Goal: Task Accomplishment & Management: Use online tool/utility

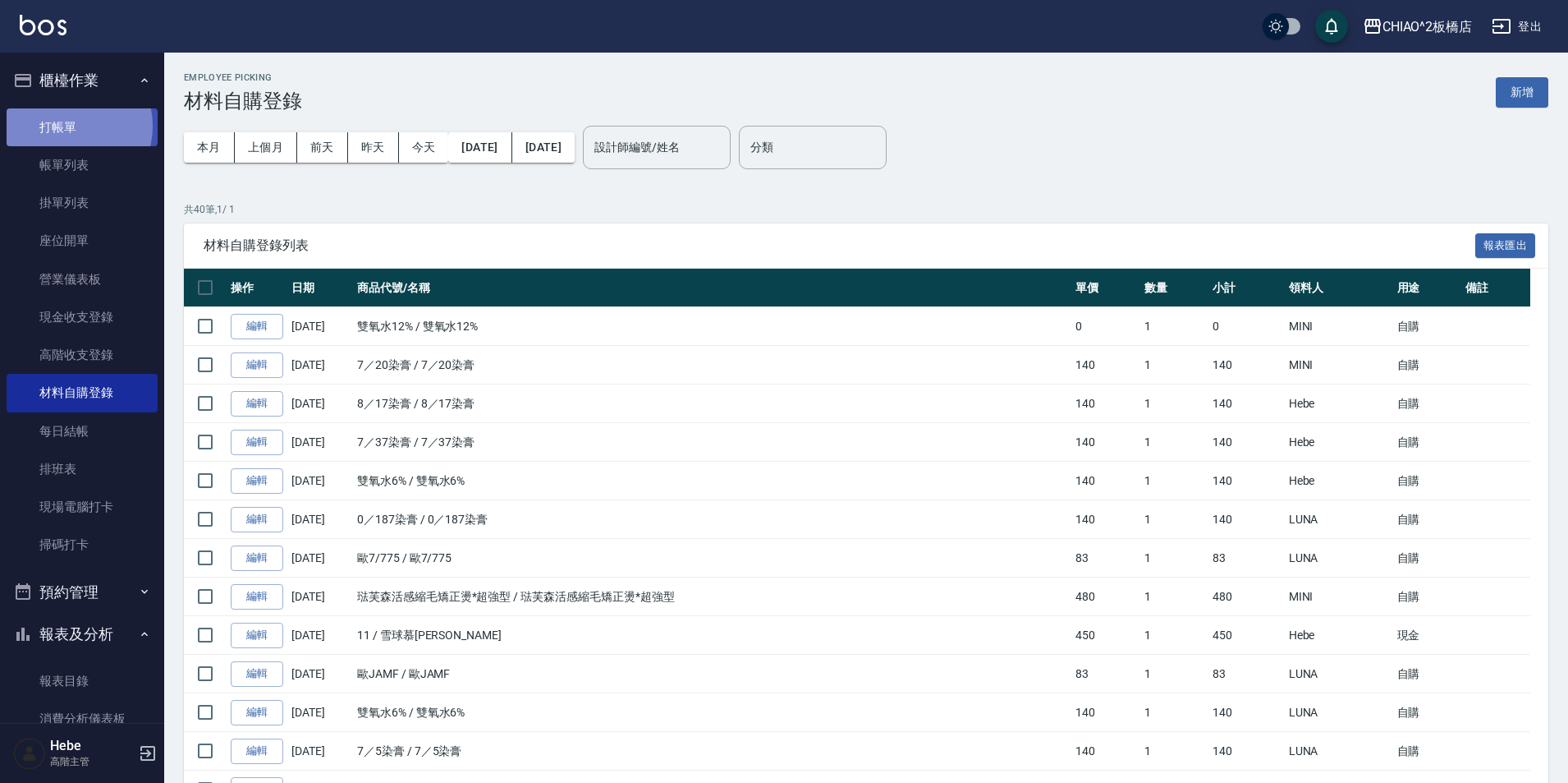
click at [69, 125] on link "打帳單" at bounding box center [82, 127] width 151 height 37
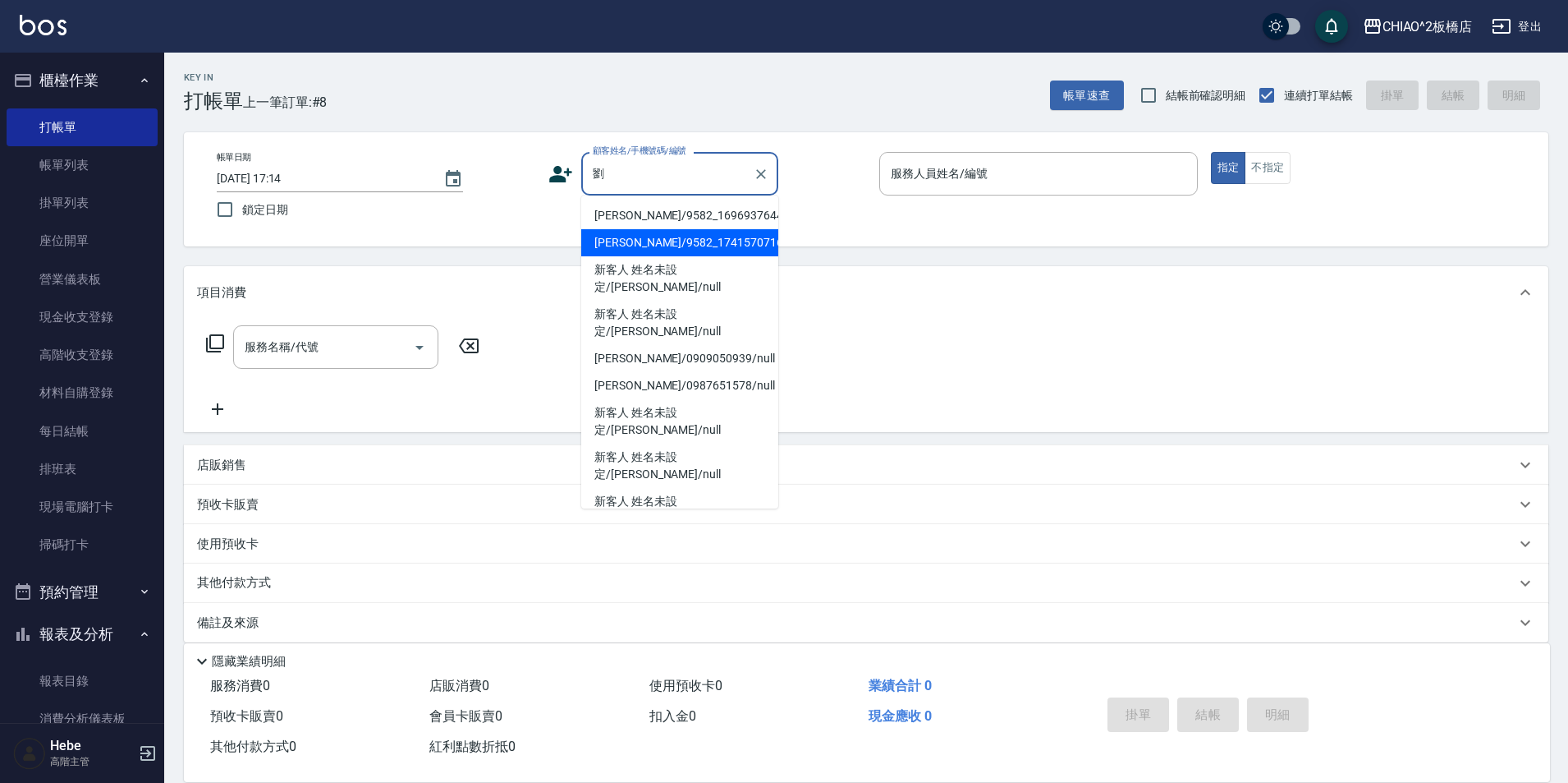
click at [640, 243] on li "[PERSON_NAME]/9582_1741570716/null" at bounding box center [680, 243] width 197 height 27
type input "[PERSON_NAME]/9582_1741570716/null"
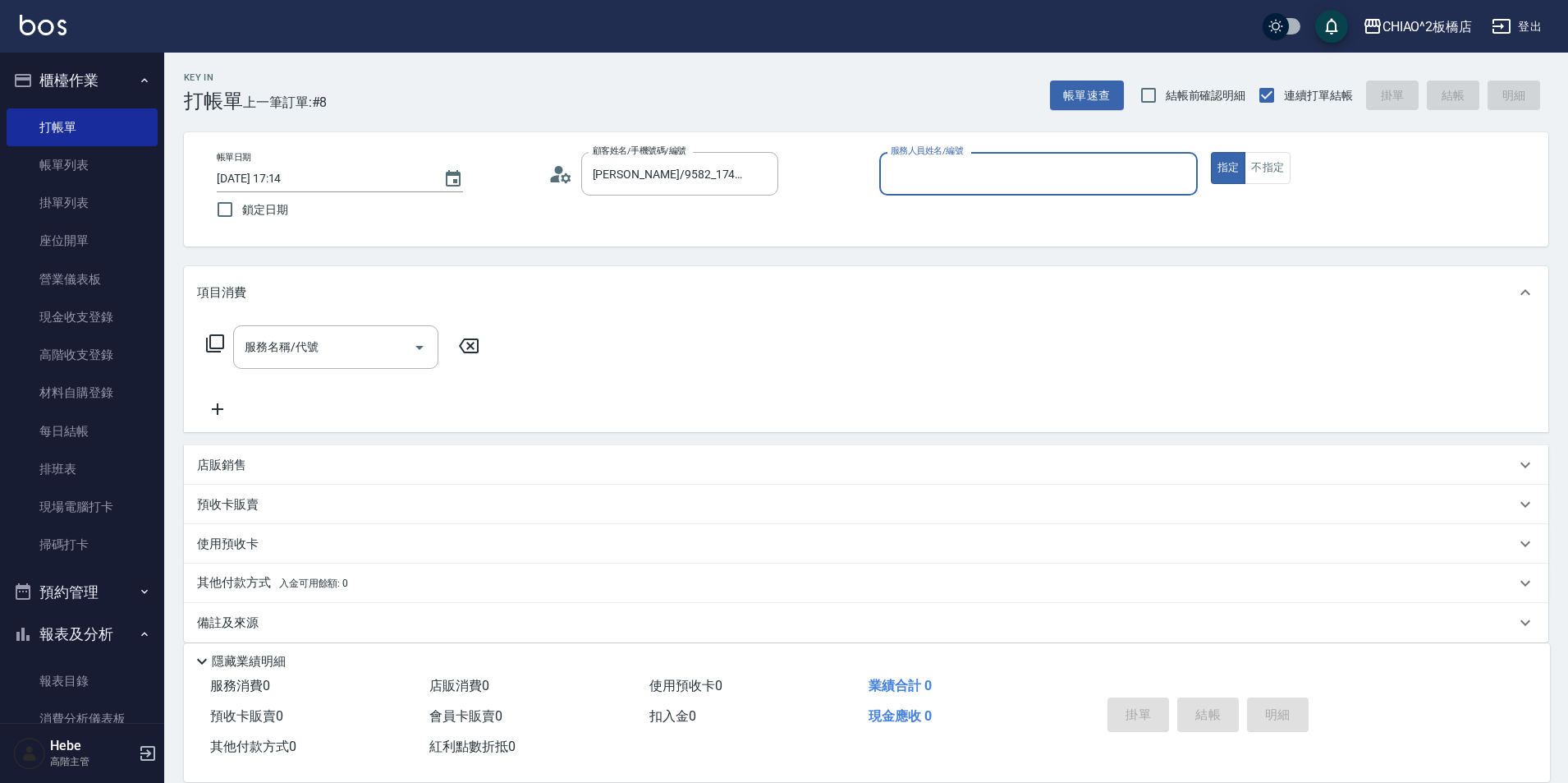
click at [925, 168] on input "服務人員姓名/編號" at bounding box center [1039, 174] width 304 height 28
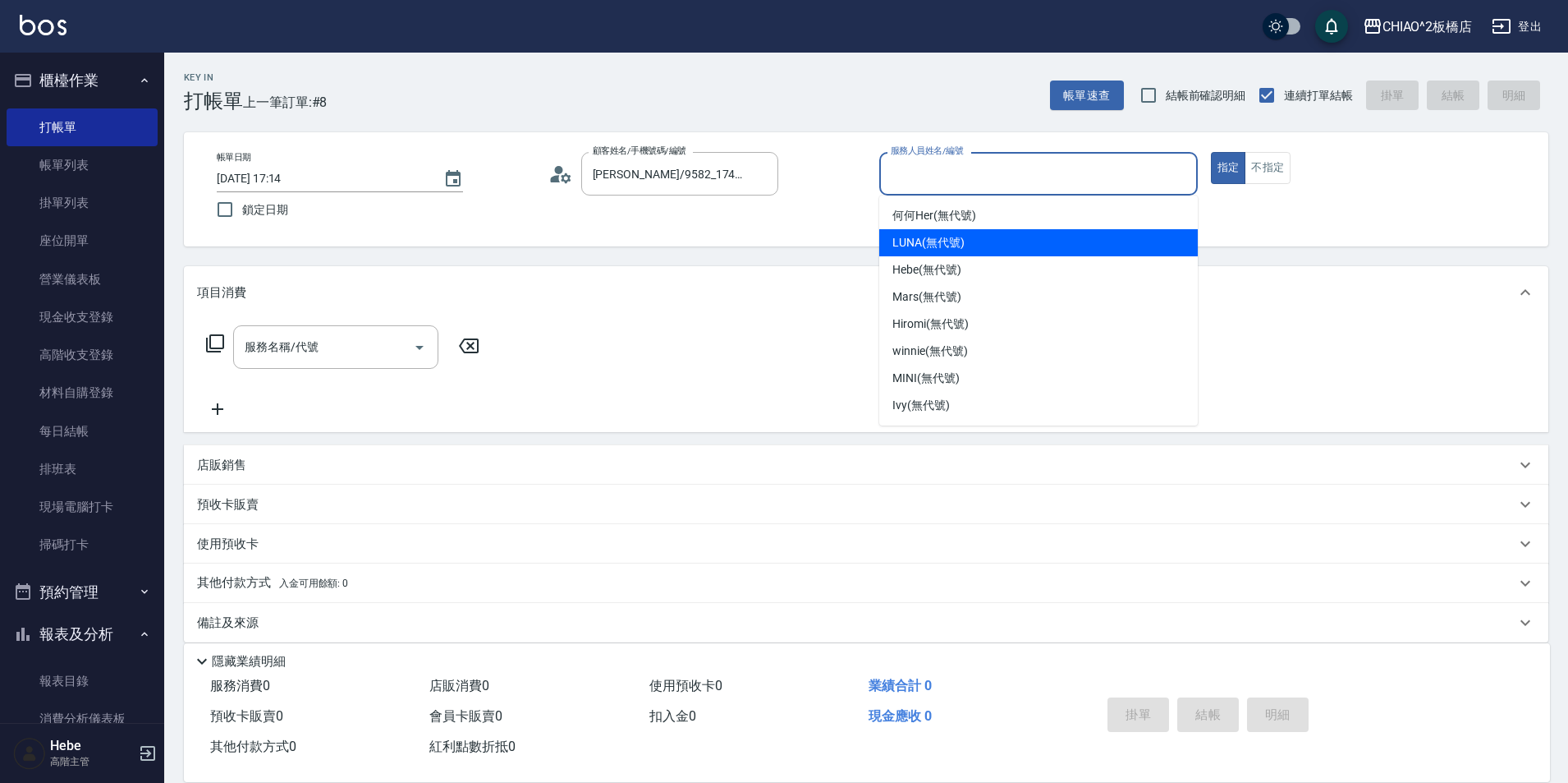
click at [924, 250] on span "LUNA (無代號)" at bounding box center [929, 242] width 72 height 17
type input "LUNA(無代號)"
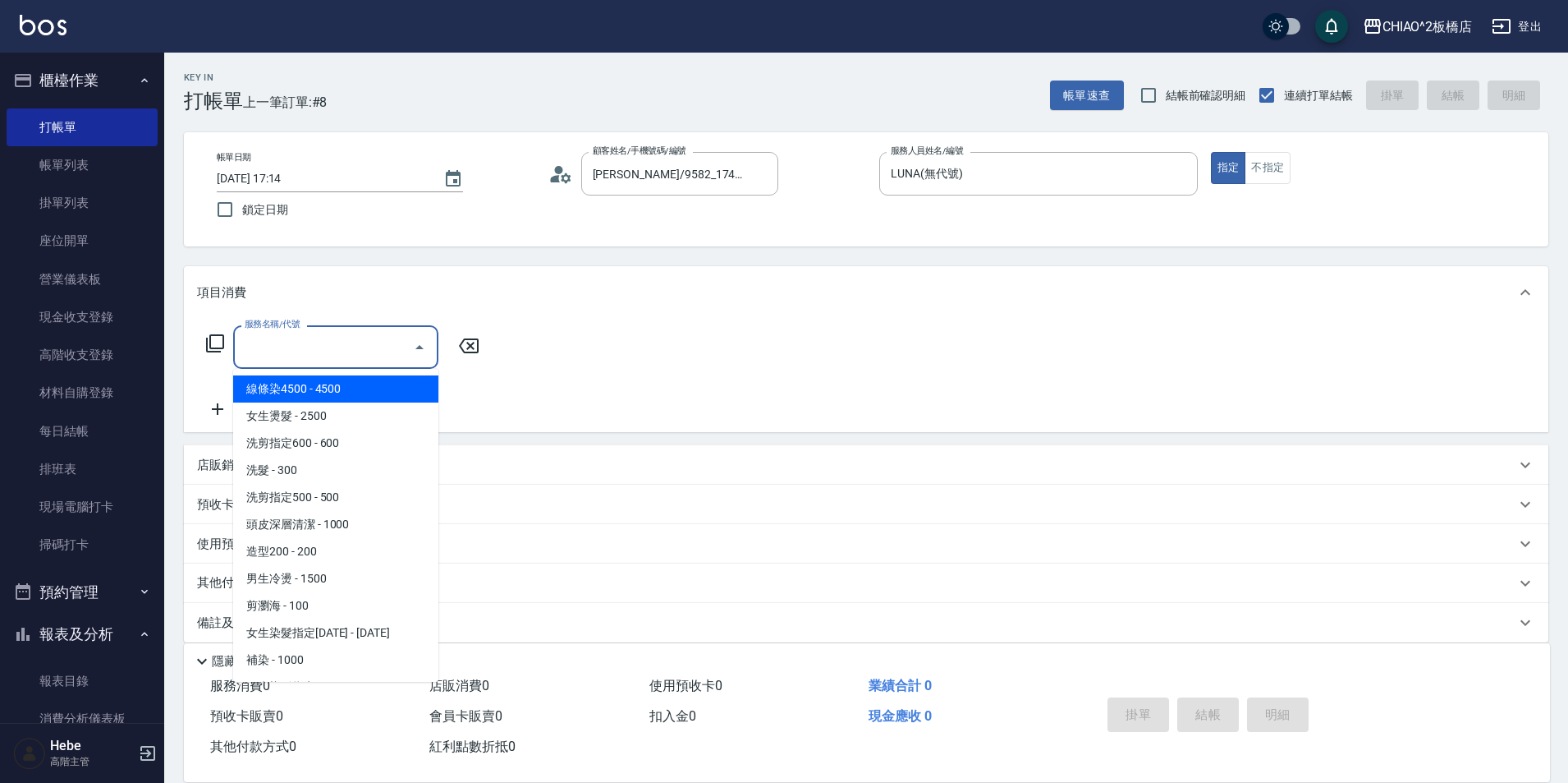
click at [377, 345] on input "服務名稱/代號" at bounding box center [324, 347] width 165 height 28
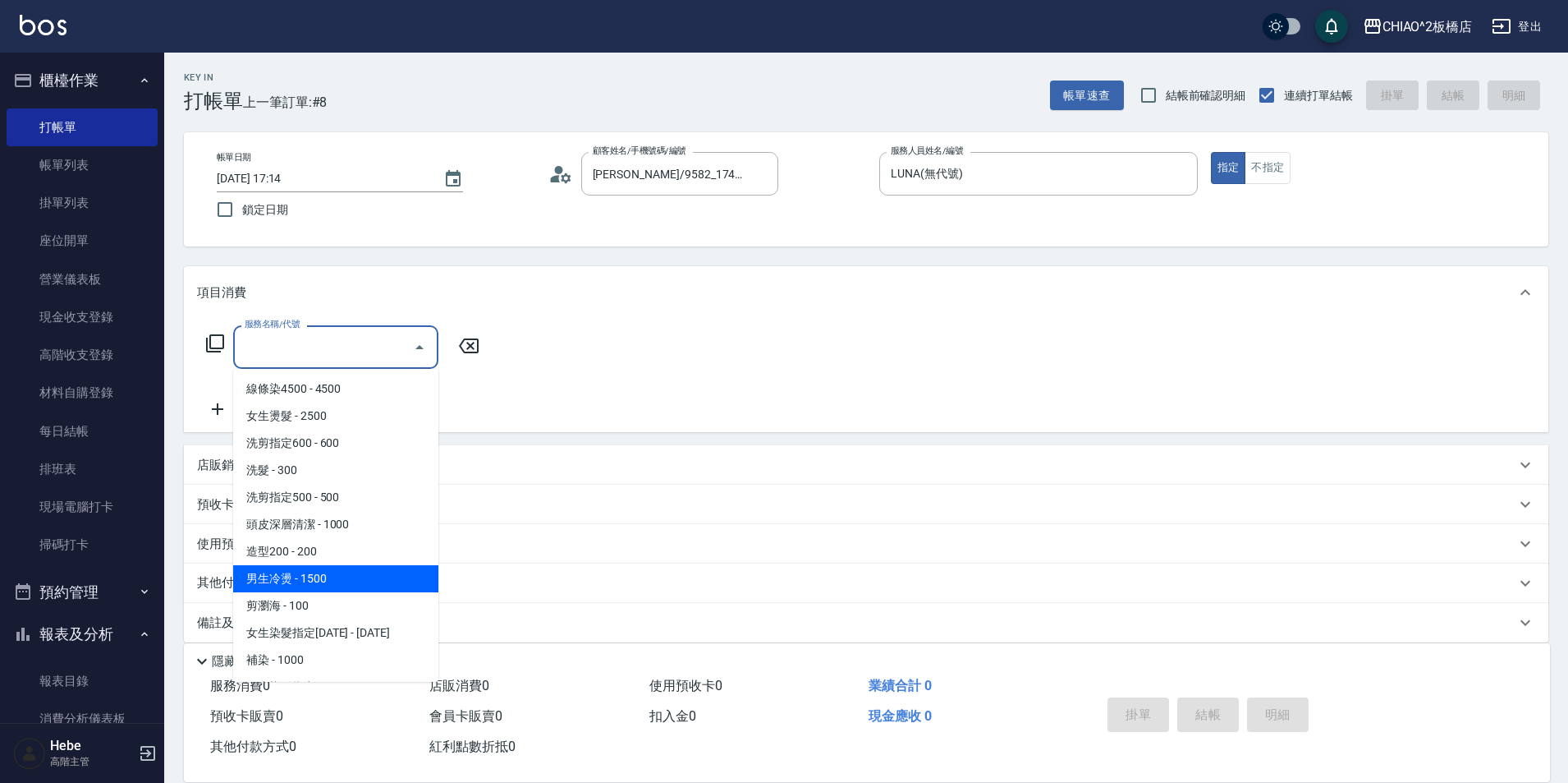
drag, startPoint x: 337, startPoint y: 576, endPoint x: 398, endPoint y: 412, distance: 175.0
click at [346, 570] on span "男生冷燙 - 1500" at bounding box center [335, 578] width 205 height 27
type input "男生冷燙(96688)"
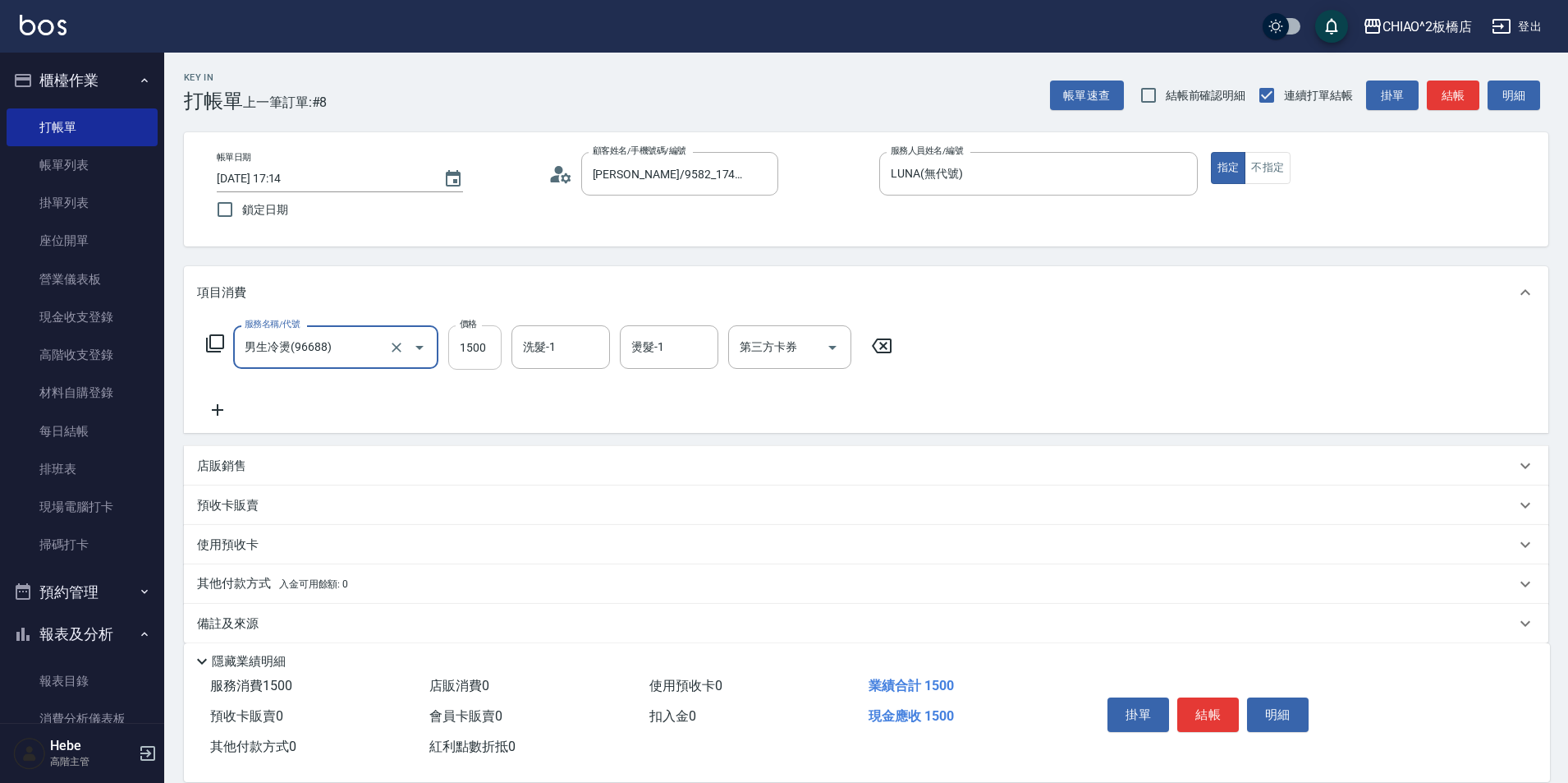
click at [464, 347] on input "1500" at bounding box center [475, 348] width 53 height 44
type input "2000"
click at [217, 410] on icon at bounding box center [217, 409] width 12 height 12
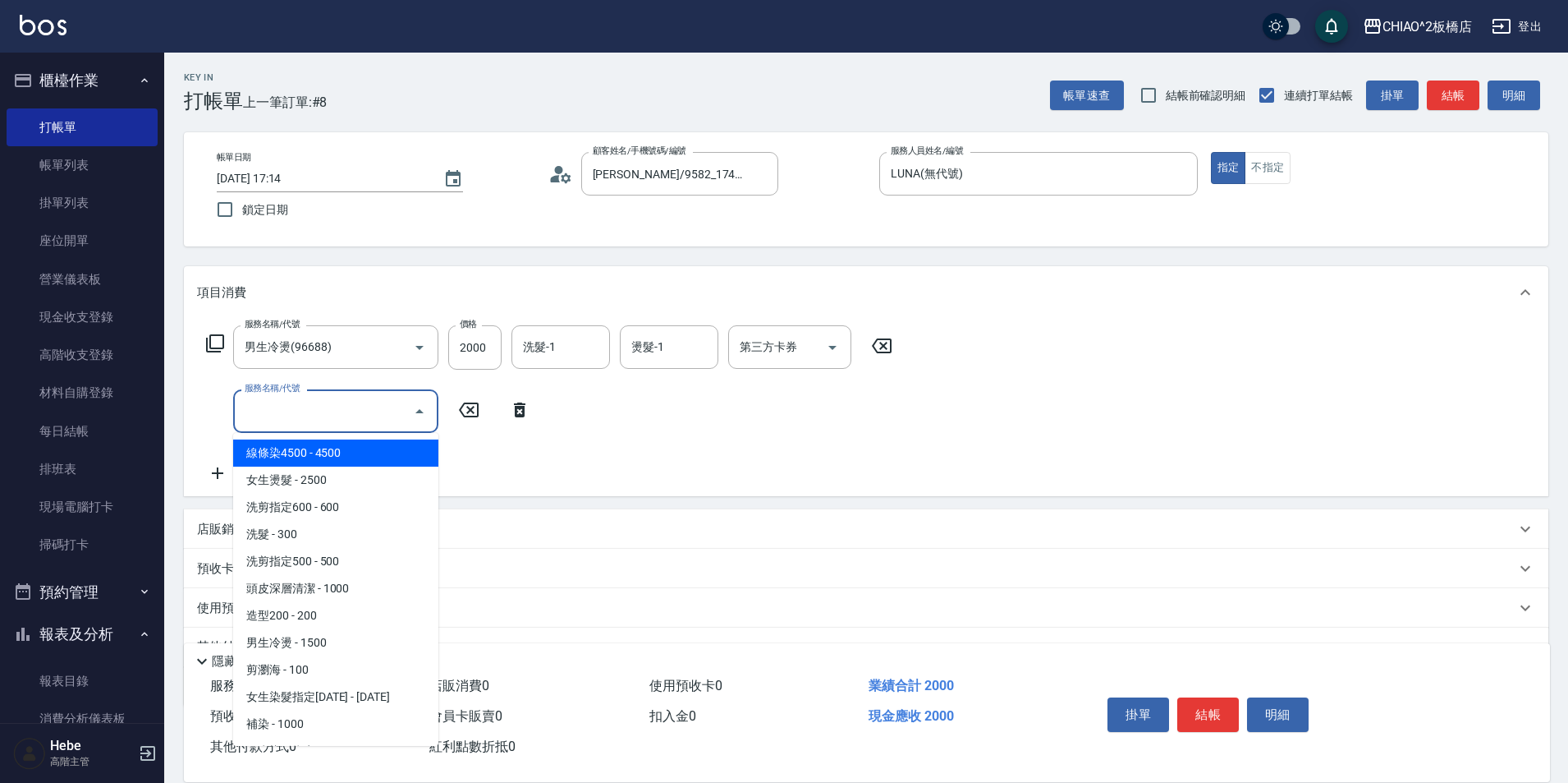
click at [276, 409] on input "服務名稱/代號" at bounding box center [324, 411] width 165 height 28
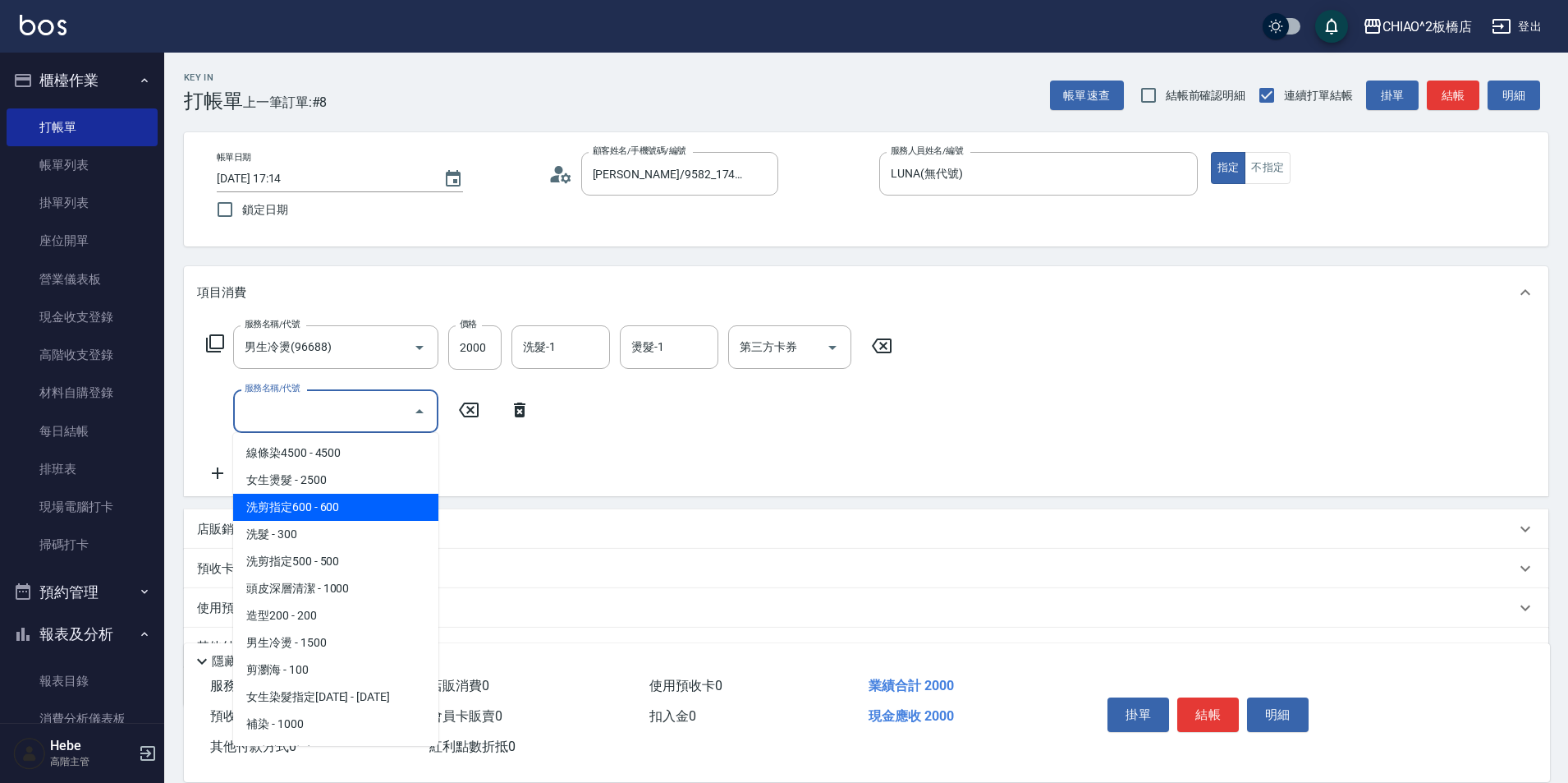
click at [300, 507] on span "洗剪指定600 - 600" at bounding box center [335, 507] width 205 height 27
type input "洗剪指定600(96678)"
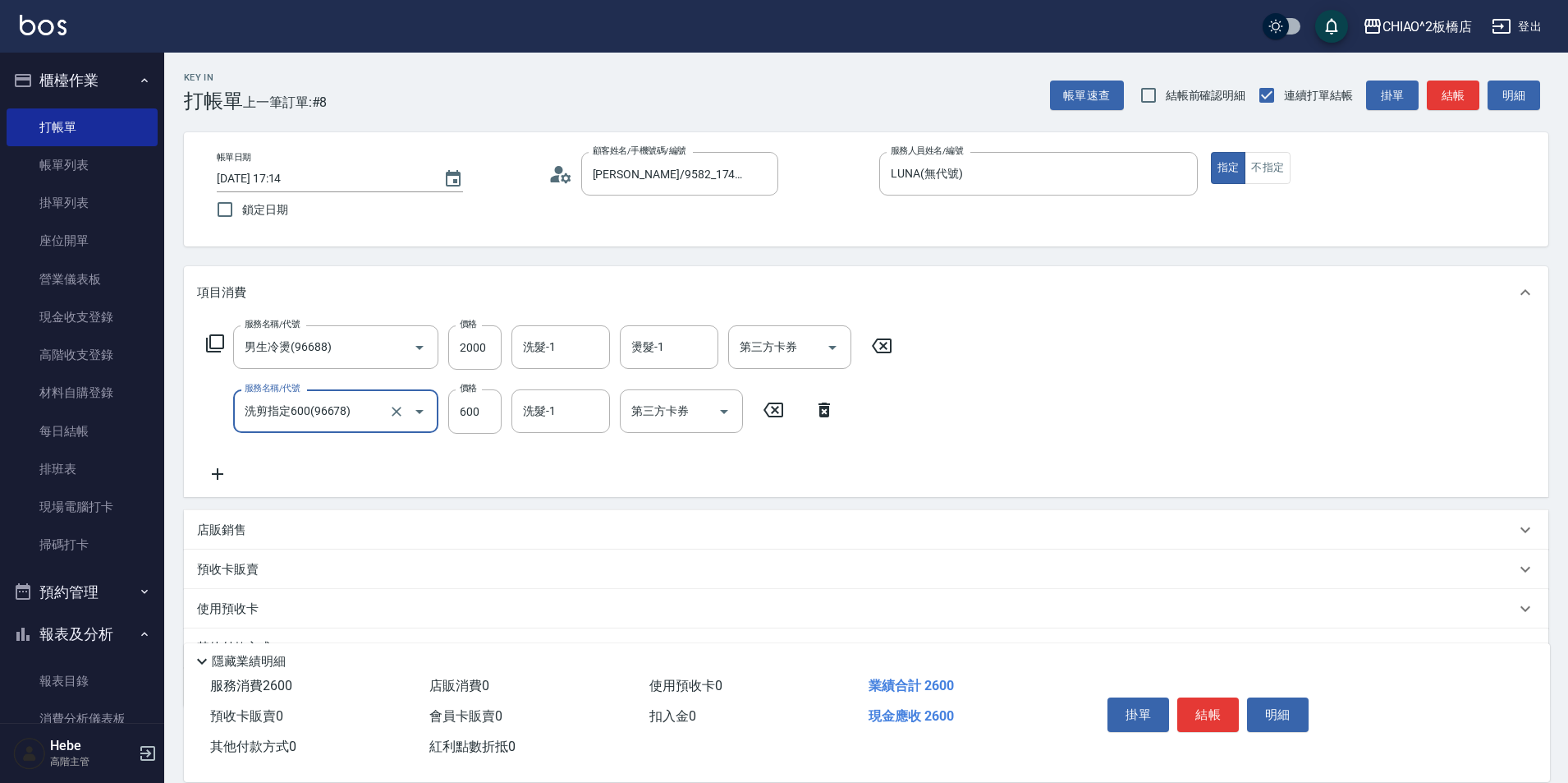
scroll to position [82, 0]
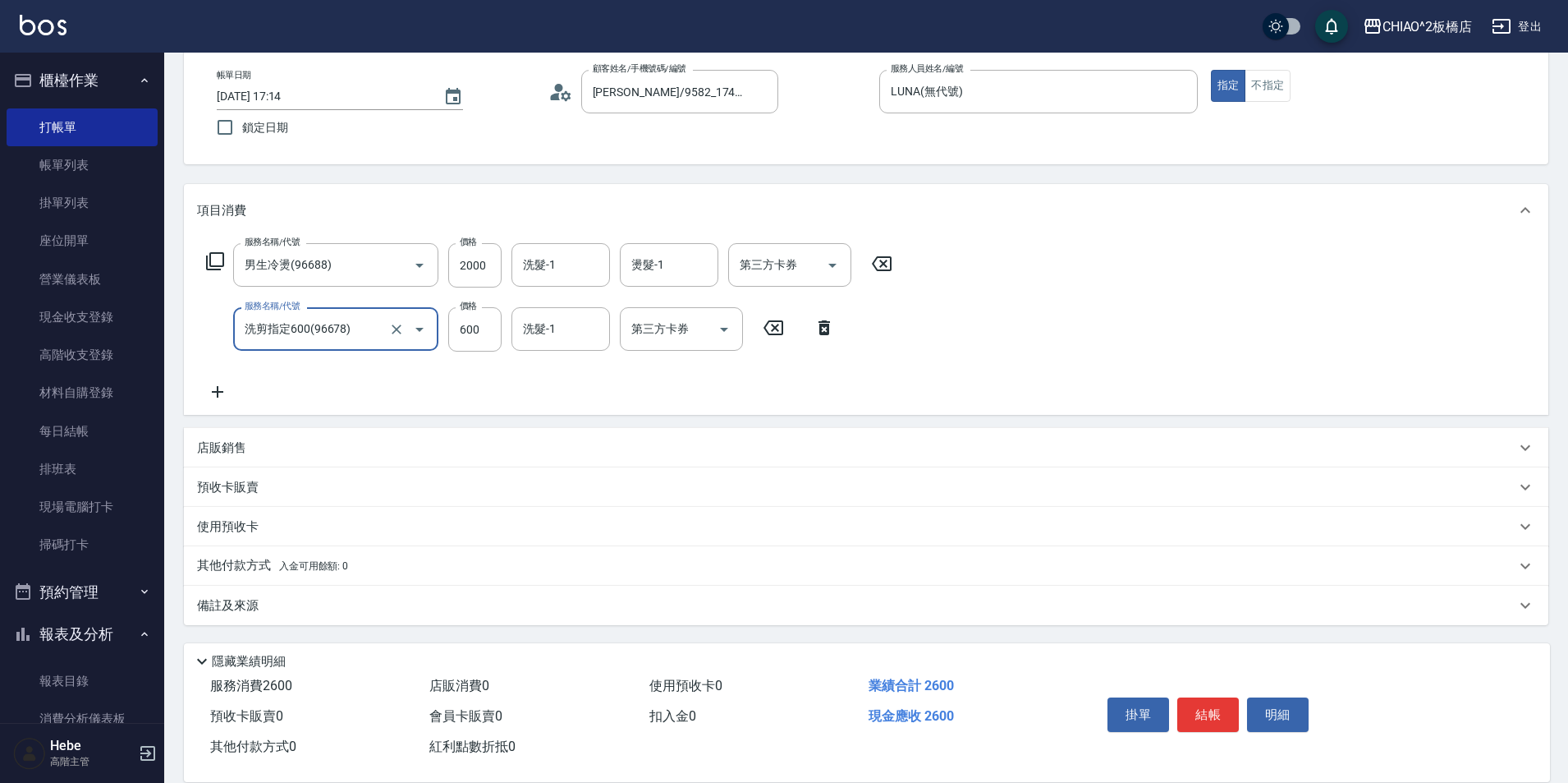
click at [237, 567] on p "其他付款方式 入金可用餘額: 0" at bounding box center [273, 566] width 151 height 18
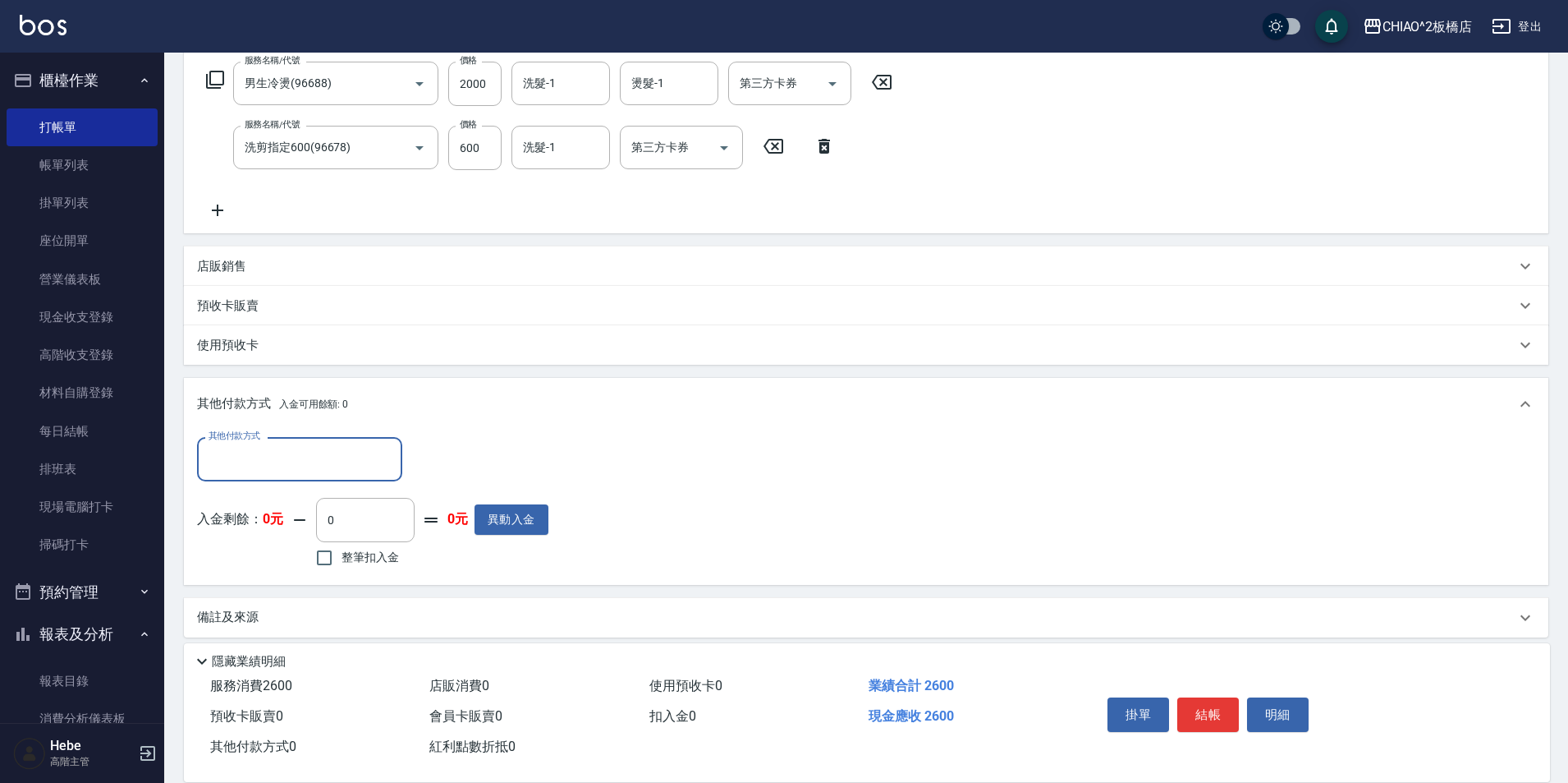
scroll to position [271, 0]
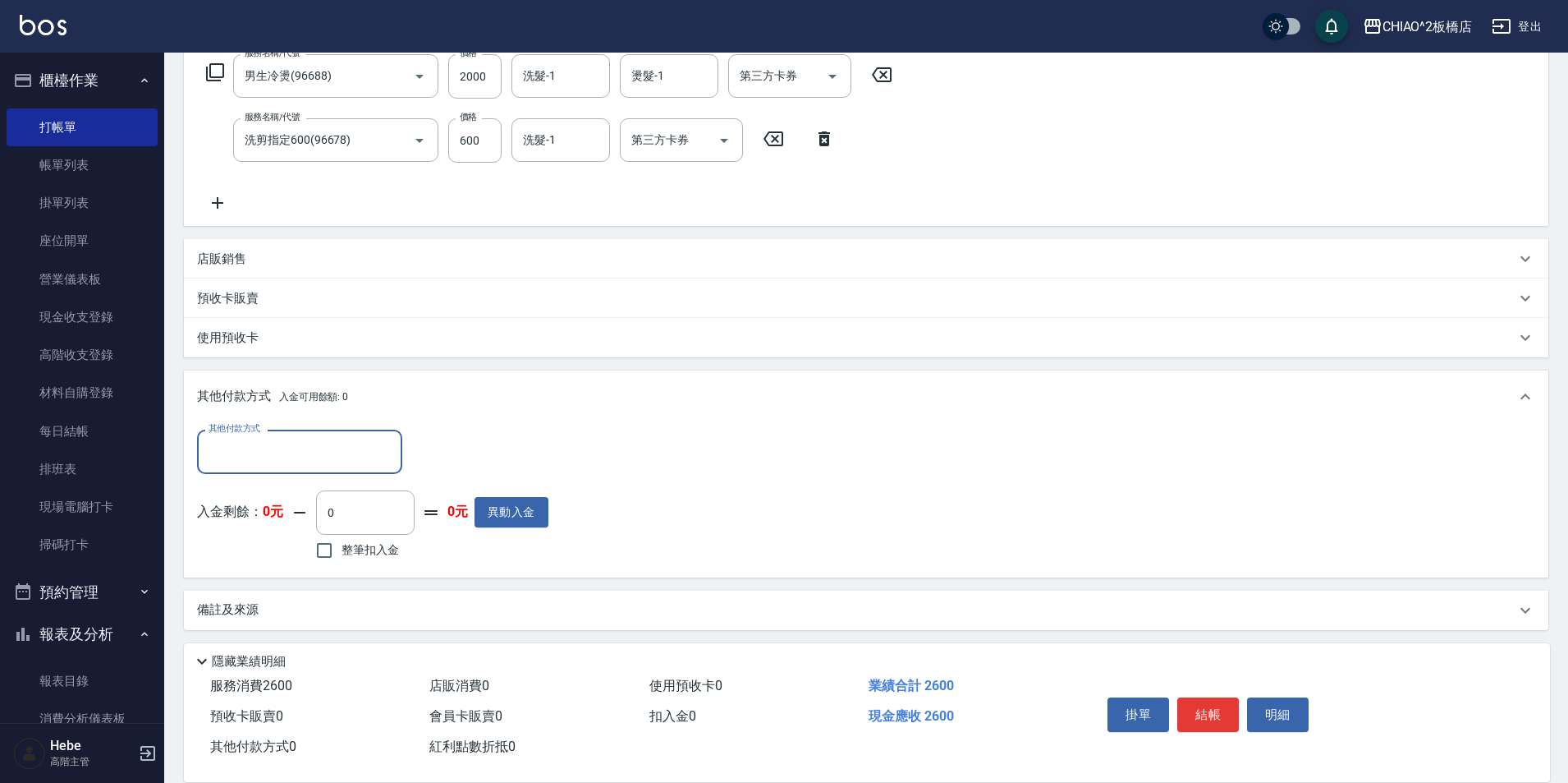
click at [247, 466] on div "其他付款方式" at bounding box center [300, 451] width 205 height 44
drag, startPoint x: 253, startPoint y: 503, endPoint x: 284, endPoint y: 476, distance: 41.1
click at [253, 500] on span "信用卡" at bounding box center [300, 494] width 205 height 27
type input "信用卡"
type input "2600"
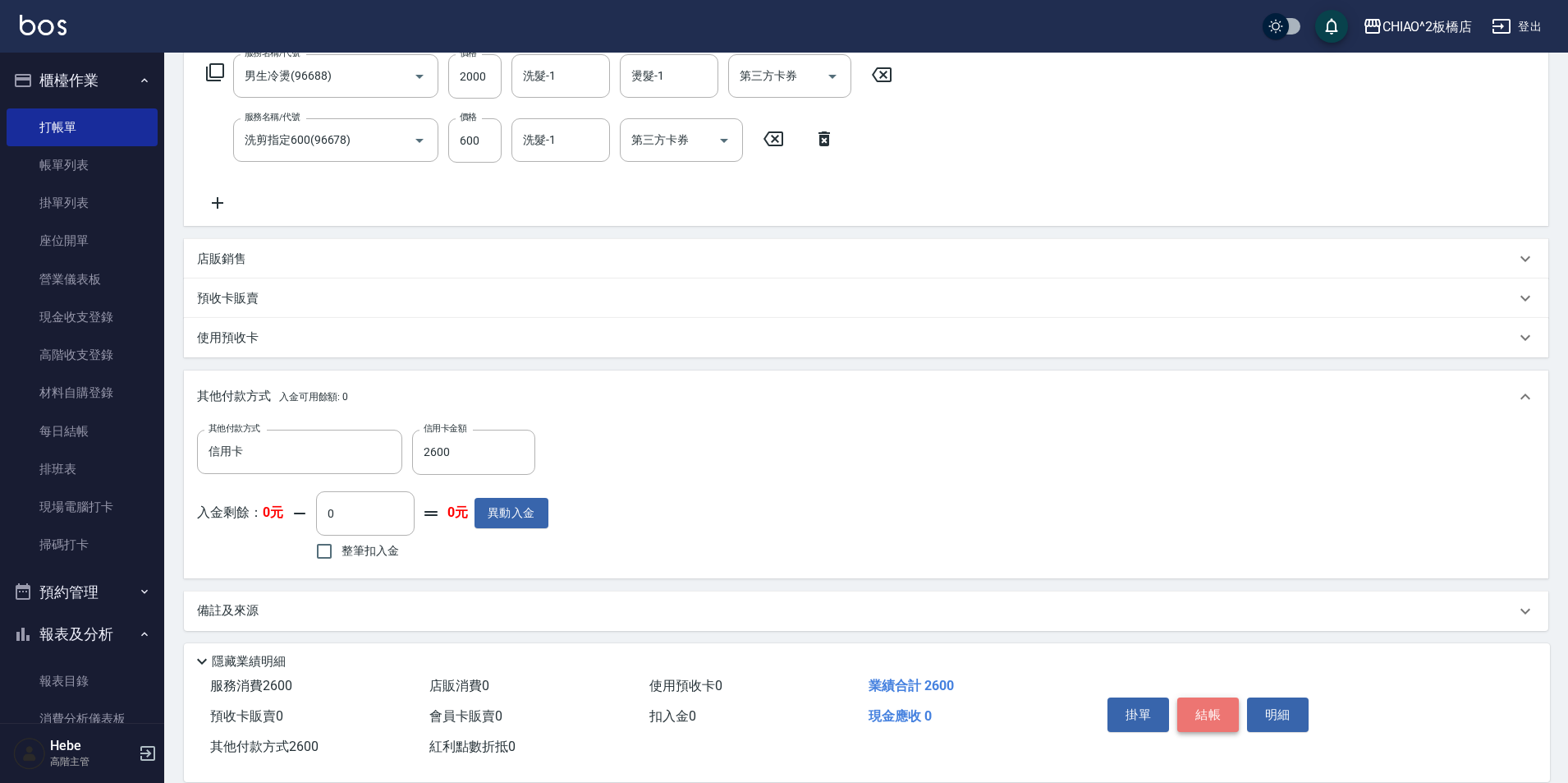
click at [1220, 709] on button "結帳" at bounding box center [1208, 714] width 61 height 35
type input "[DATE] 17:15"
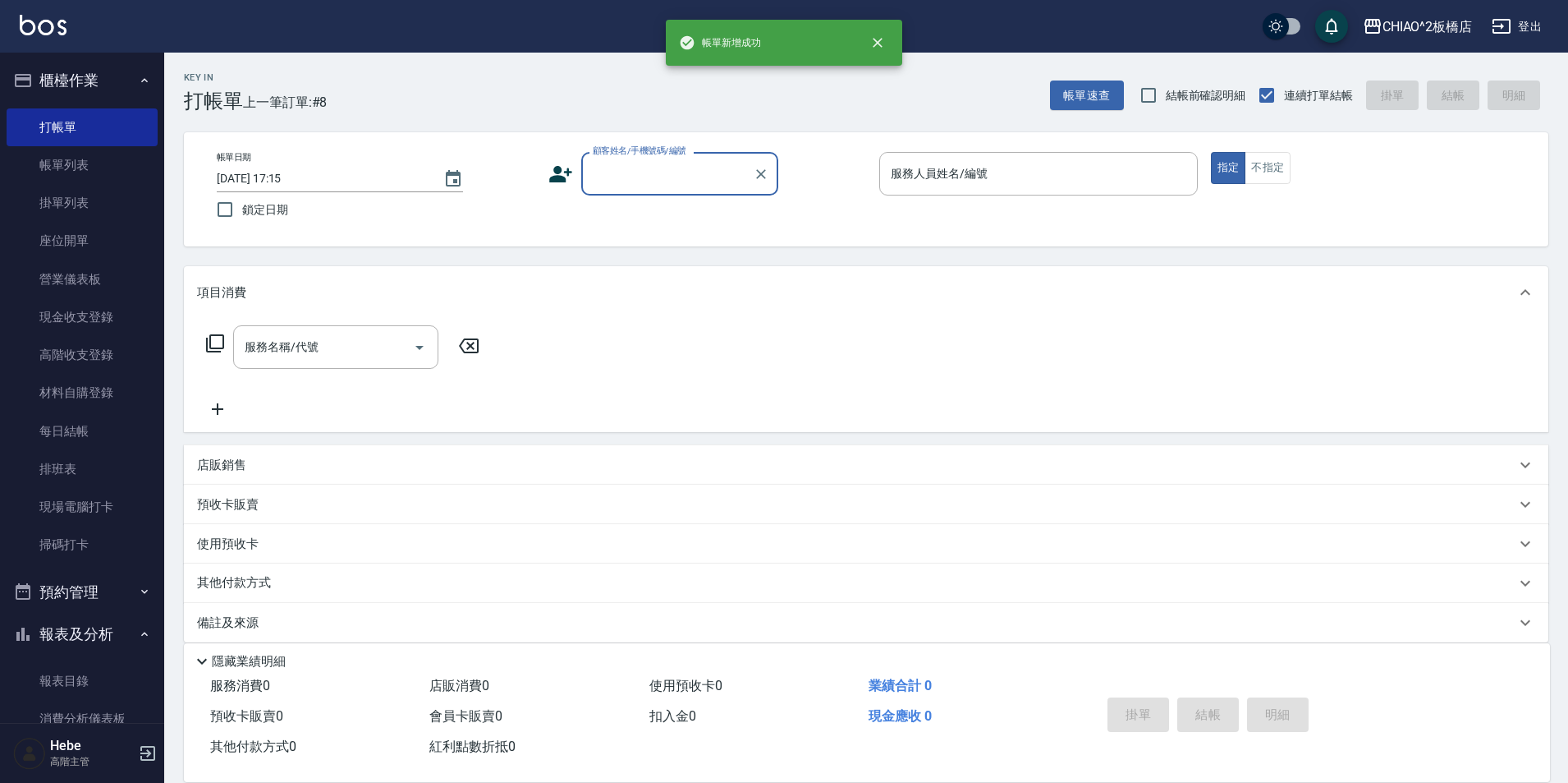
scroll to position [0, 0]
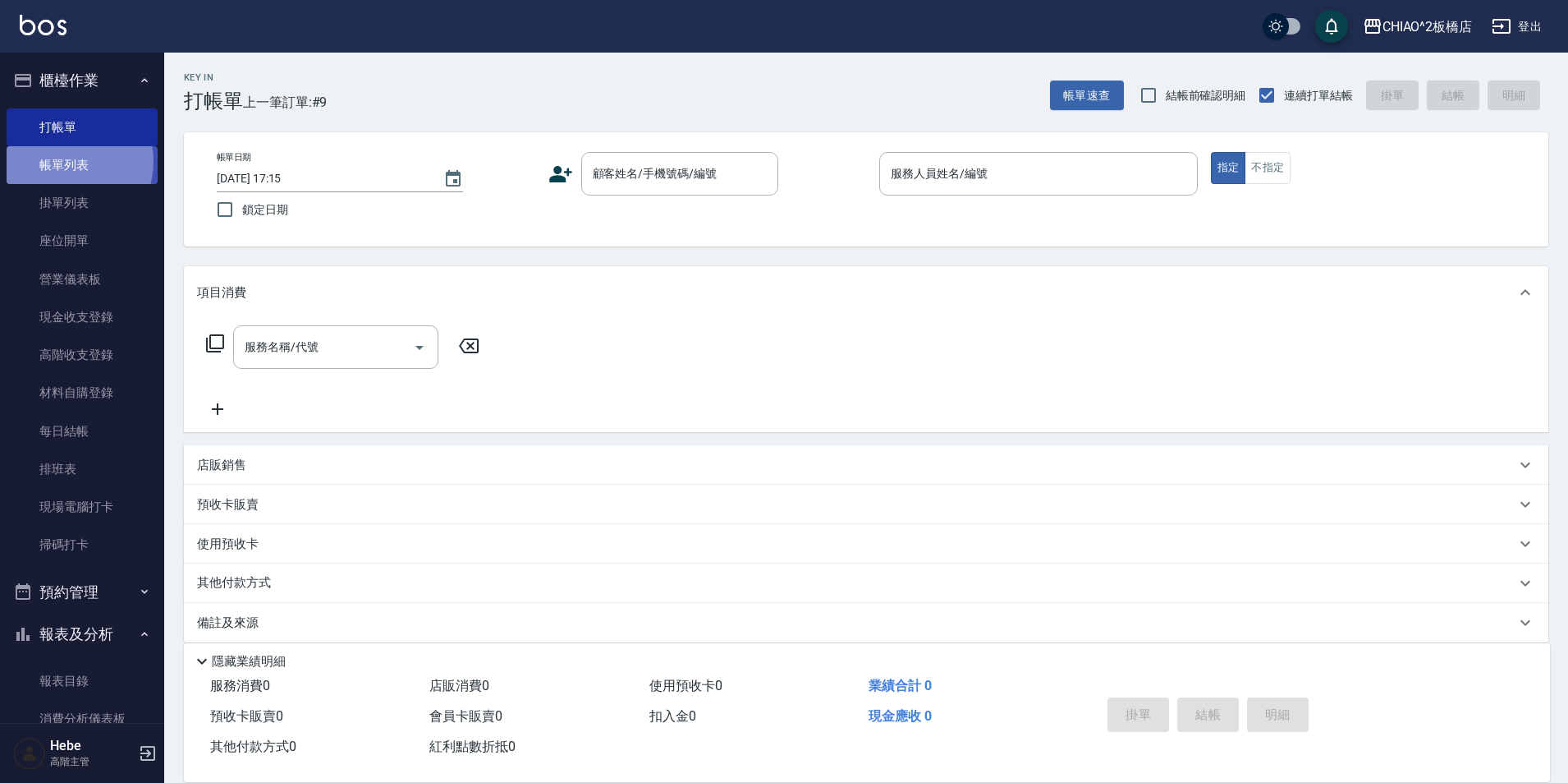
click at [65, 162] on link "帳單列表" at bounding box center [82, 165] width 151 height 37
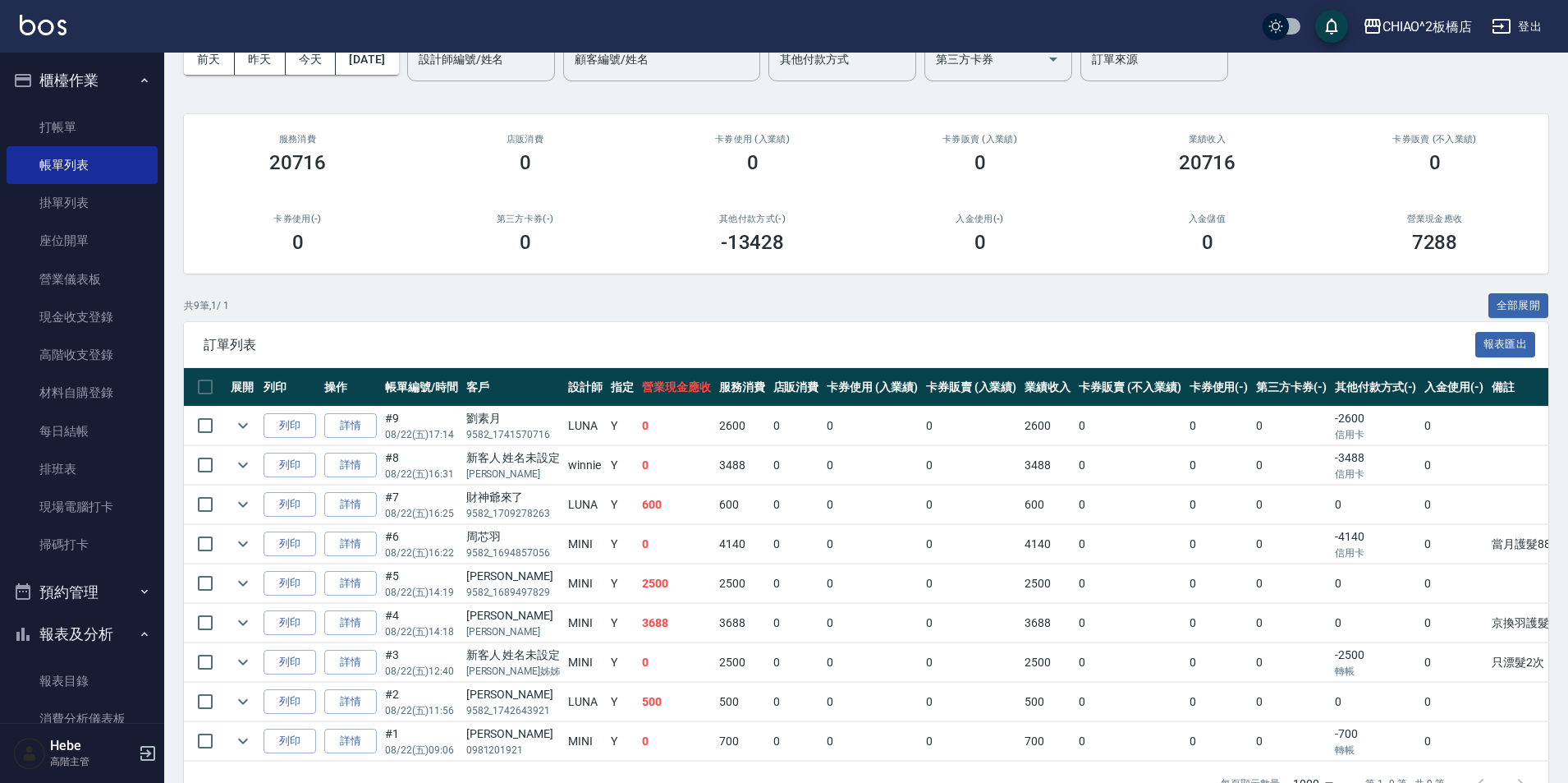
scroll to position [61, 0]
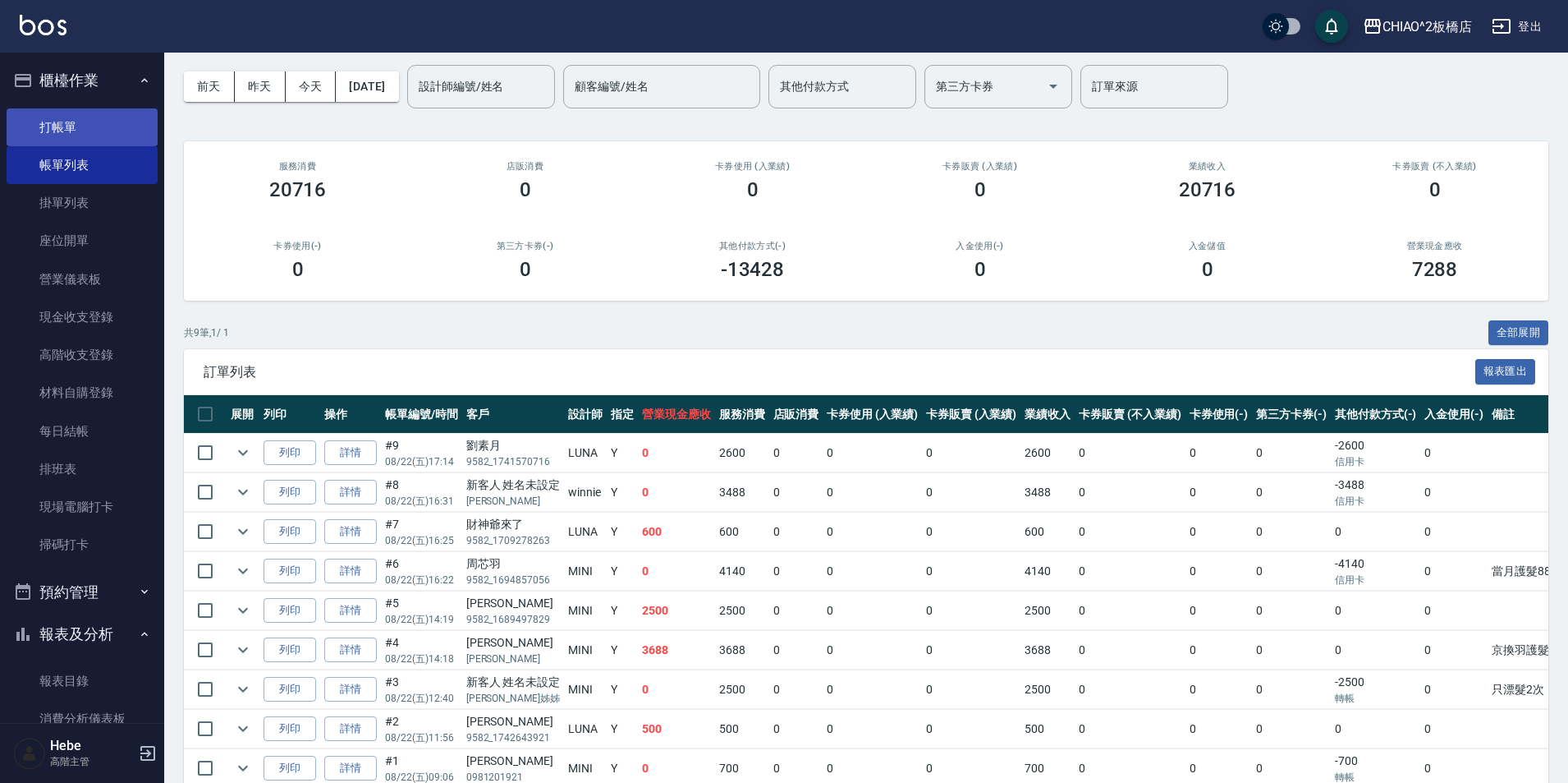
click at [69, 132] on link "打帳單" at bounding box center [82, 127] width 151 height 37
